Goal: Task Accomplishment & Management: Manage account settings

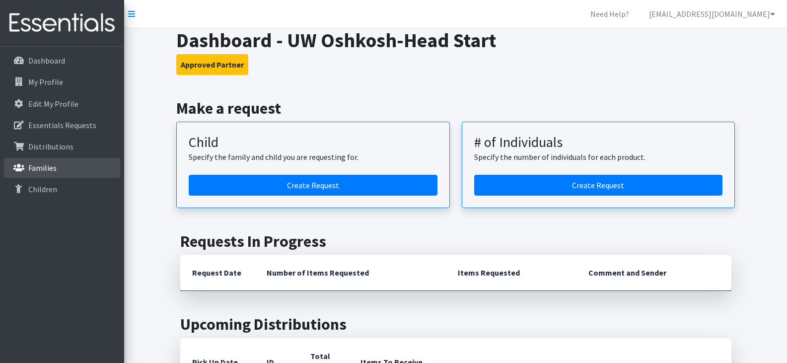
click at [39, 170] on p "Families" at bounding box center [42, 168] width 28 height 10
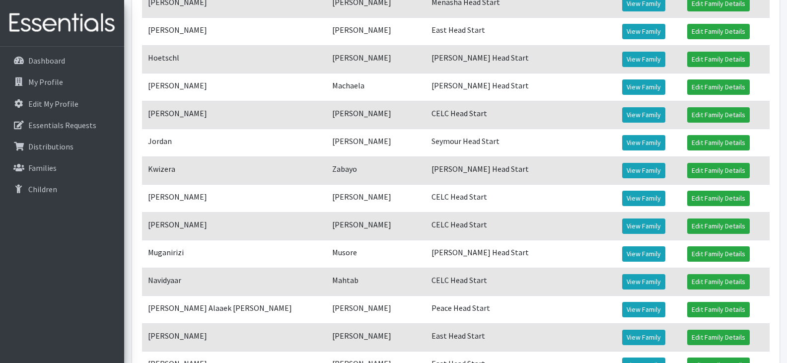
scroll to position [624, 0]
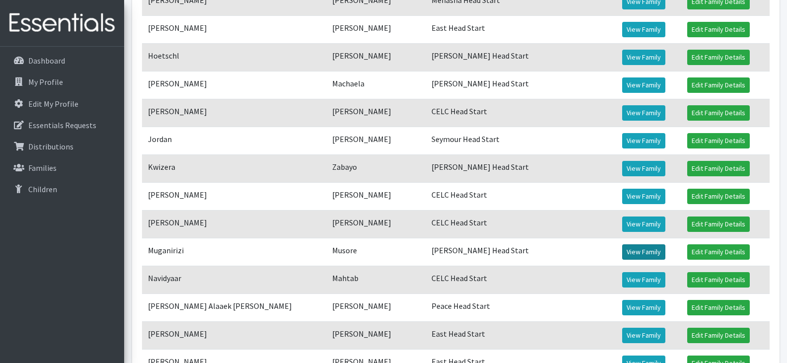
click at [622, 248] on link "View Family" at bounding box center [643, 251] width 43 height 15
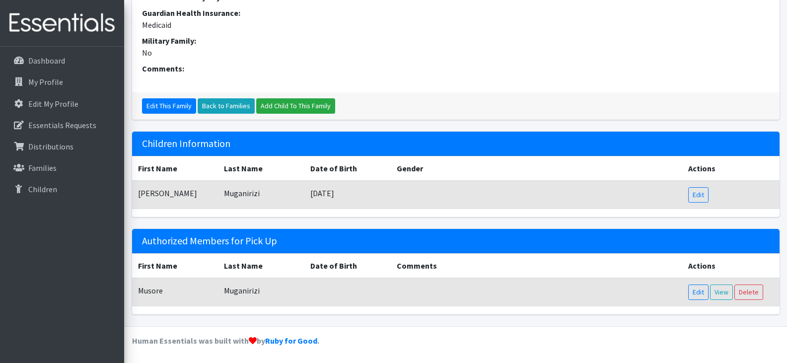
scroll to position [445, 0]
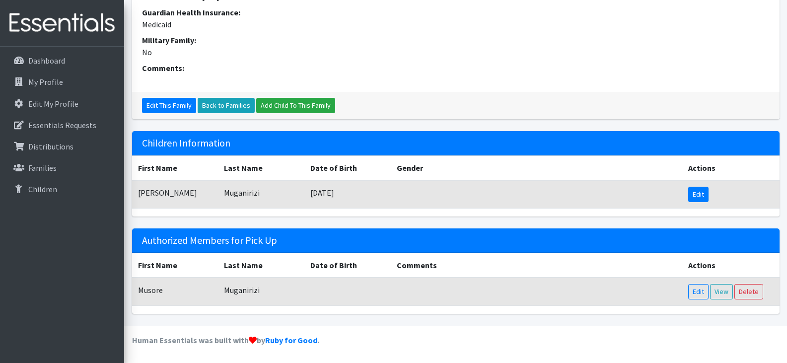
click at [700, 191] on link "Edit" at bounding box center [698, 194] width 20 height 15
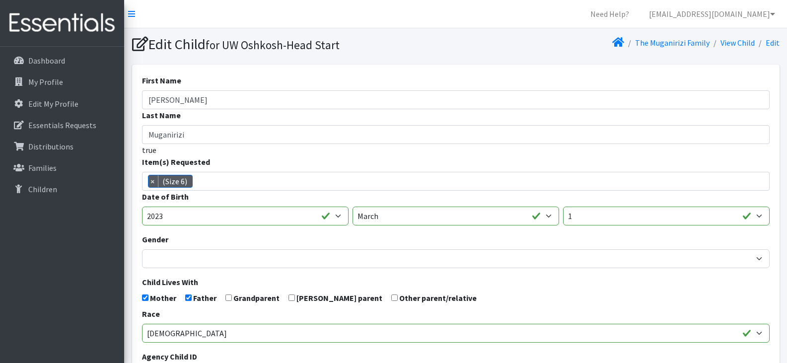
scroll to position [39, 0]
